Goal: Check status

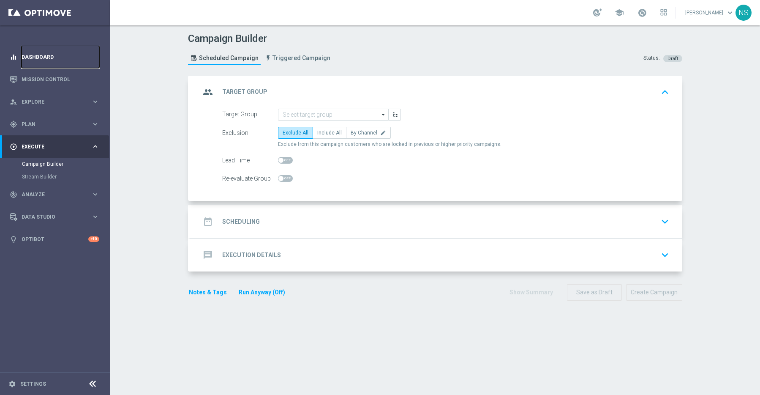
click at [55, 55] on link "Dashboard" at bounding box center [61, 57] width 78 height 22
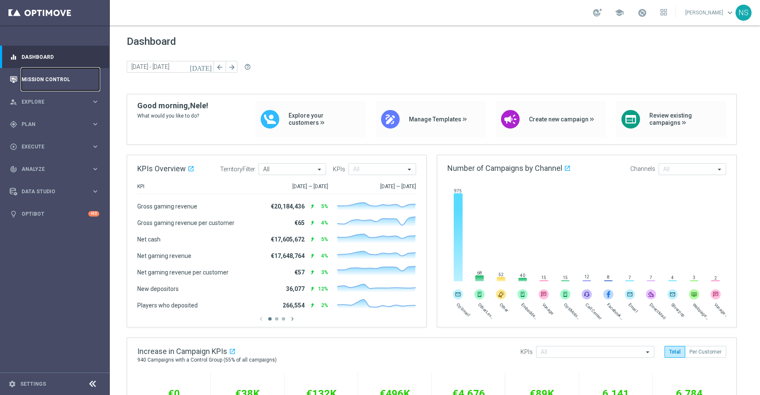
click at [65, 85] on link "Mission Control" at bounding box center [61, 79] width 78 height 22
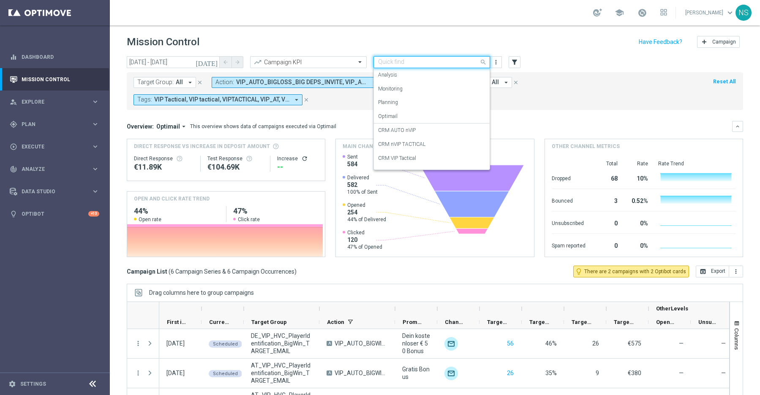
click at [476, 60] on div at bounding box center [432, 62] width 116 height 7
click at [405, 80] on label "CRM nVIP TACTICAL" at bounding box center [401, 78] width 47 height 7
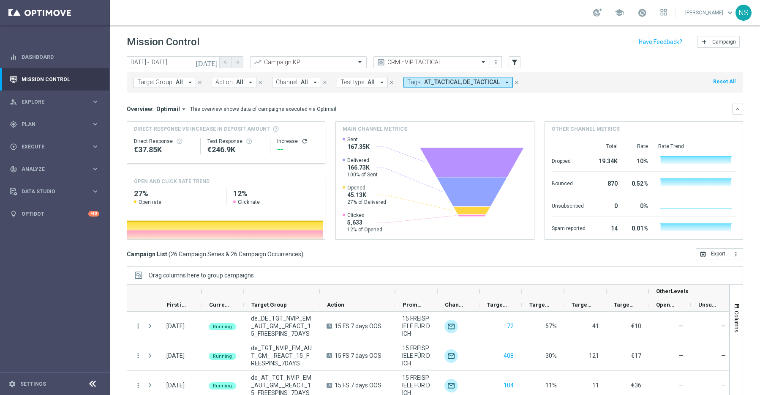
click at [214, 63] on icon "[DATE]" at bounding box center [207, 62] width 23 height 8
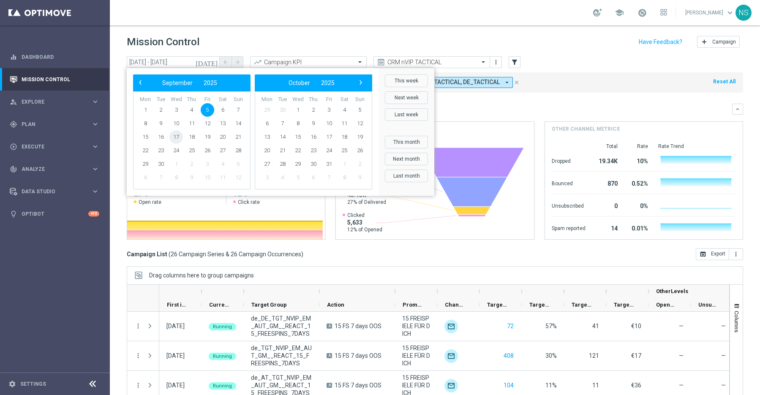
click at [175, 135] on span "17" at bounding box center [176, 137] width 14 height 14
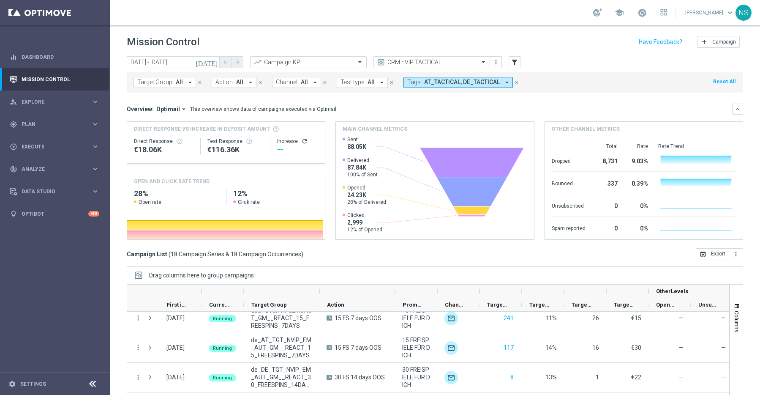
scroll to position [0, 0]
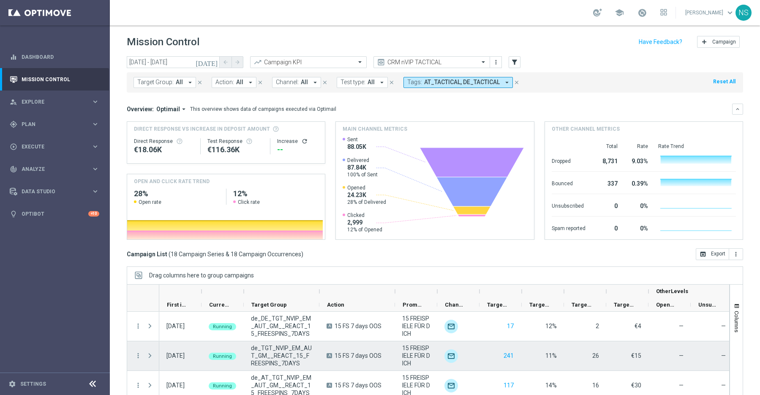
click at [147, 353] on span "Press SPACE to select this row." at bounding box center [150, 355] width 8 height 7
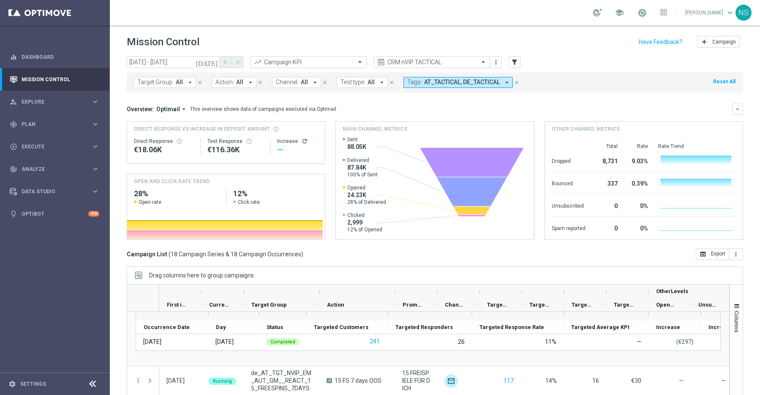
scroll to position [28, 0]
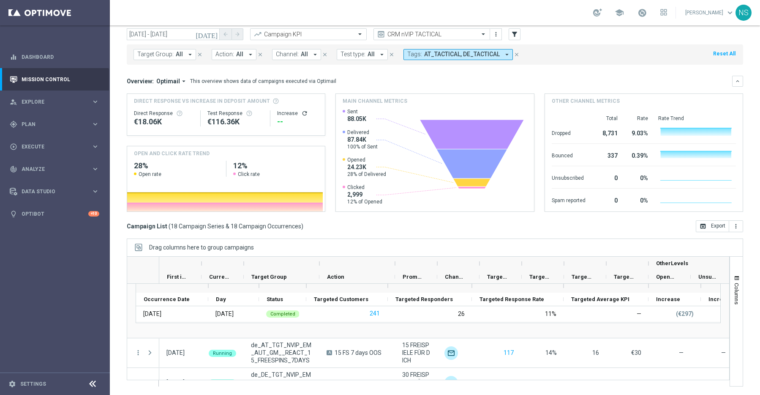
click at [218, 36] on icon "[DATE]" at bounding box center [207, 34] width 23 height 8
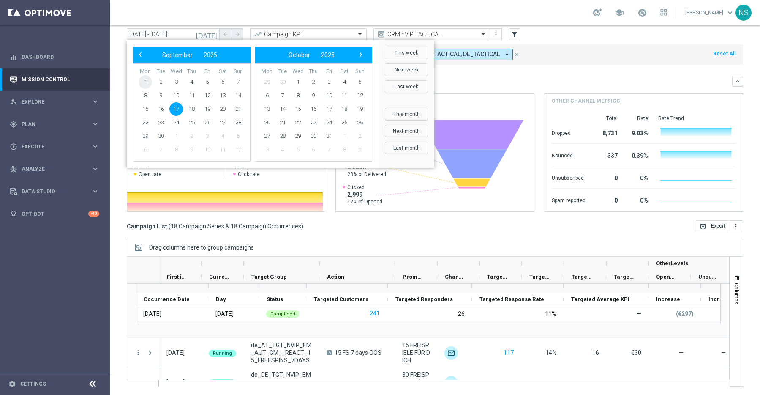
click at [145, 80] on span "1" at bounding box center [146, 82] width 14 height 14
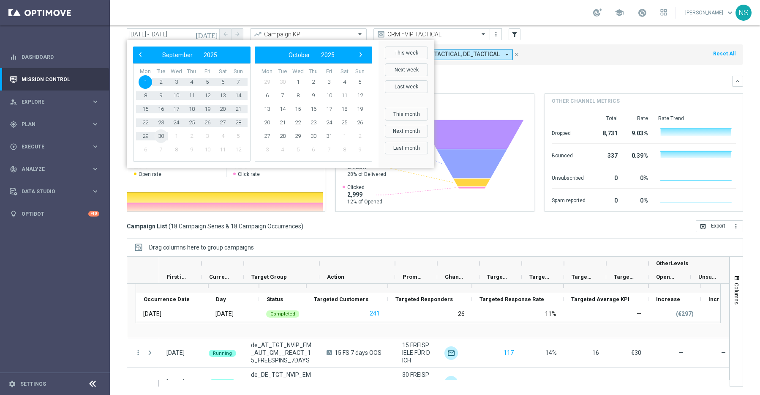
click at [161, 135] on span "30" at bounding box center [161, 136] width 14 height 14
type input "[DATE] - [DATE]"
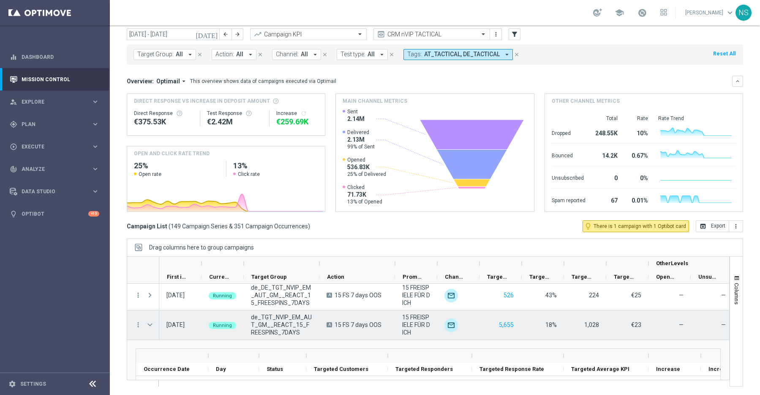
scroll to position [0, 0]
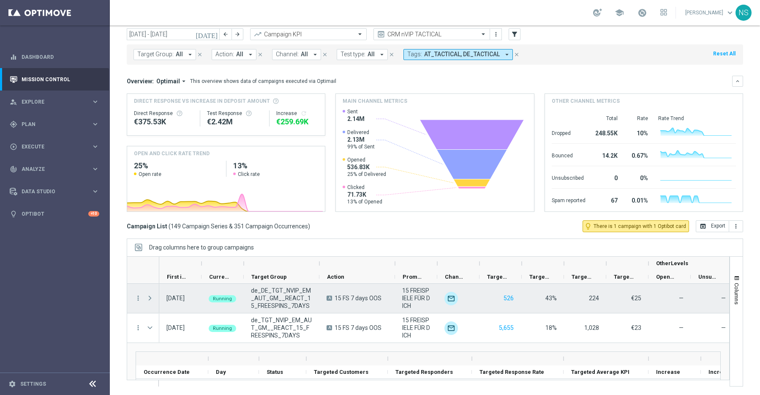
click at [150, 300] on span at bounding box center [150, 298] width 8 height 7
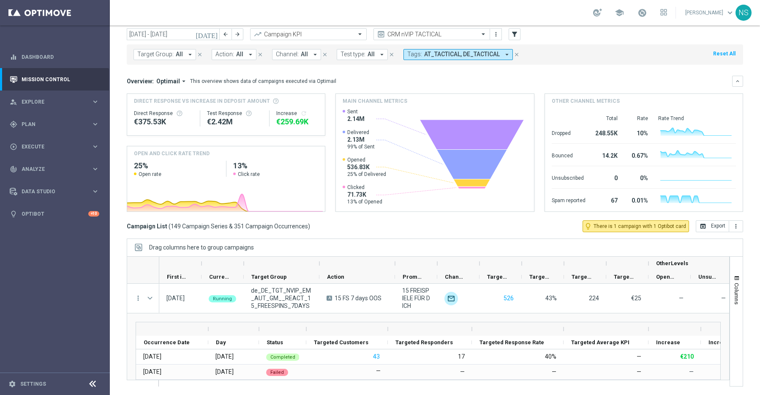
scroll to position [0, 0]
